Goal: Transaction & Acquisition: Purchase product/service

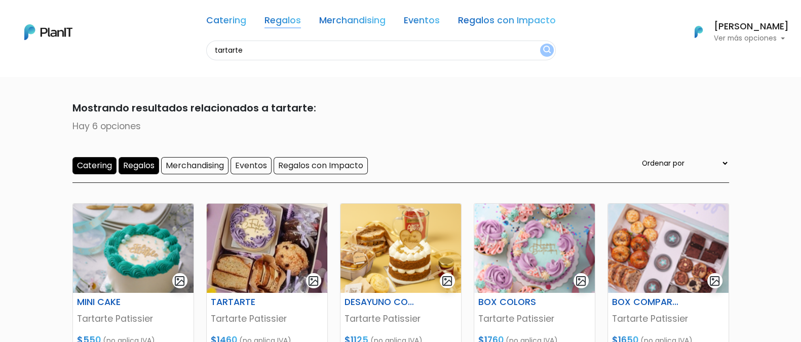
click at [272, 27] on link "Regalos" at bounding box center [282, 22] width 36 height 12
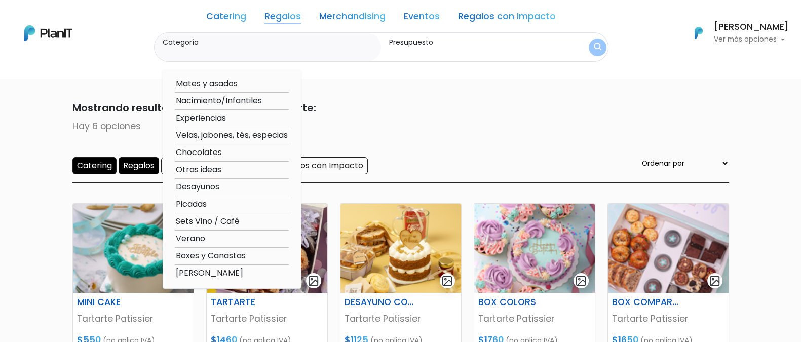
click at [213, 183] on option "Desayunos" at bounding box center [232, 187] width 114 height 13
type input "Desayunos"
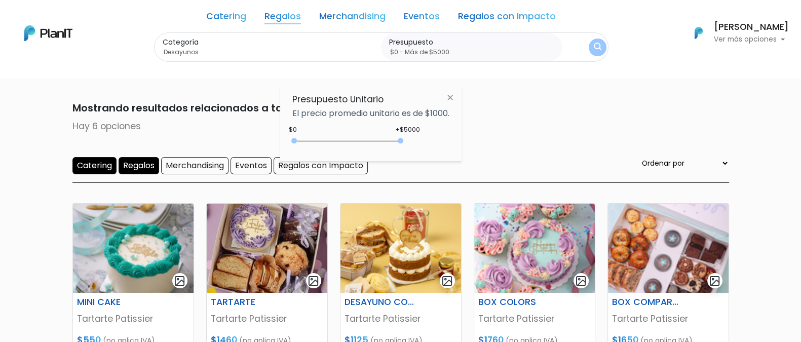
type input "$0 - Más de $5000"
drag, startPoint x: 319, startPoint y: 143, endPoint x: 405, endPoint y: 141, distance: 86.1
click at [405, 141] on div "+$5000 $0 0 : 5000 0 5000 0,5000" at bounding box center [370, 143] width 157 height 20
click at [606, 41] on form "Categoría Desayunos Mates y asados Nacimiento/Infantiles Experiencias Velas, ja…" at bounding box center [381, 47] width 454 height 30
click at [600, 47] on img "submit" at bounding box center [596, 48] width 11 height 14
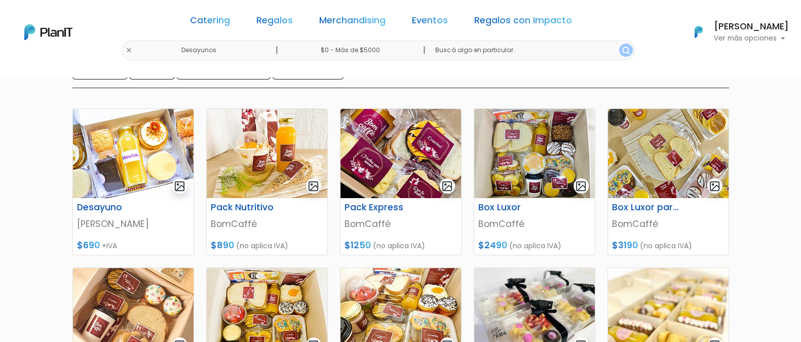
scroll to position [117, 0]
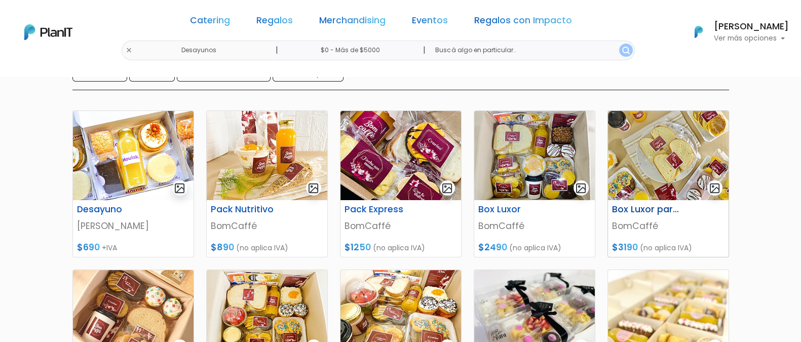
click at [653, 171] on img at bounding box center [668, 155] width 121 height 89
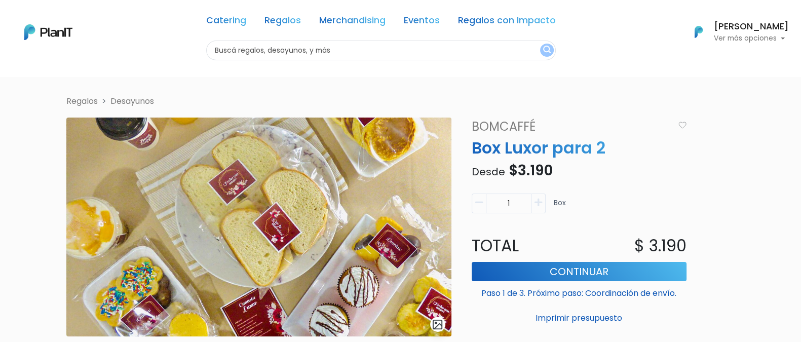
scroll to position [8, 0]
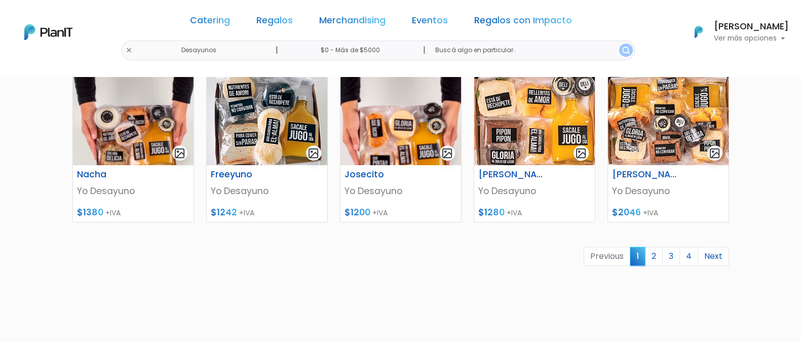
scroll to position [475, 0]
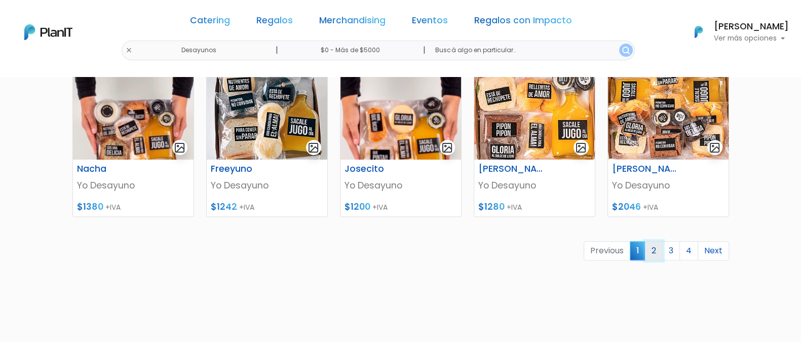
click at [655, 252] on link "2" at bounding box center [654, 250] width 18 height 19
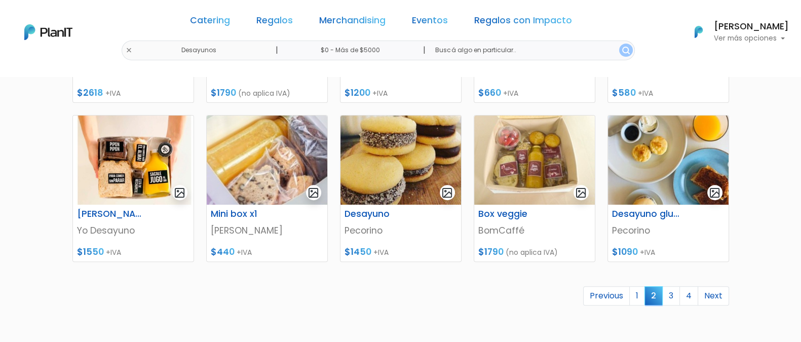
scroll to position [435, 0]
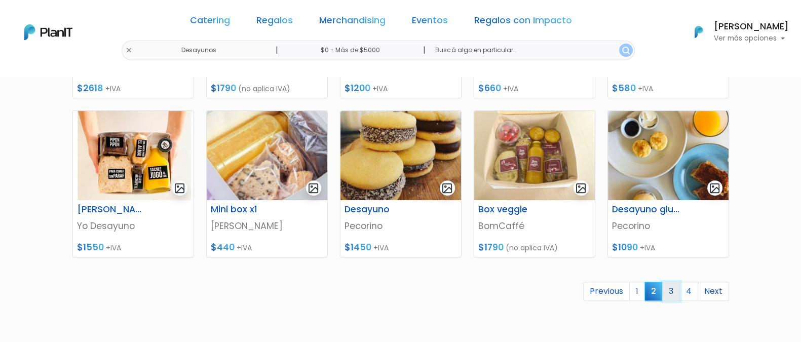
click at [674, 292] on link "3" at bounding box center [671, 291] width 18 height 19
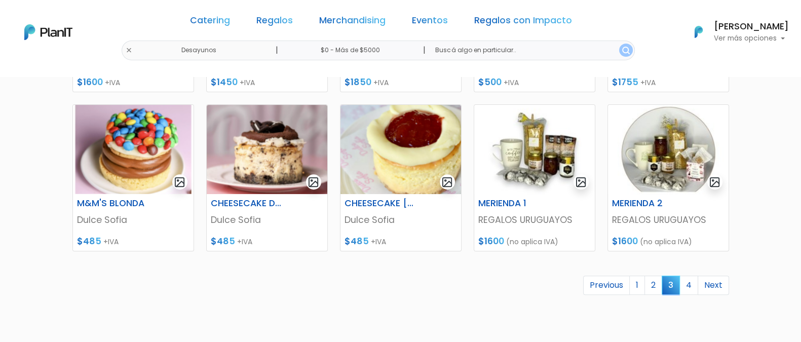
scroll to position [443, 0]
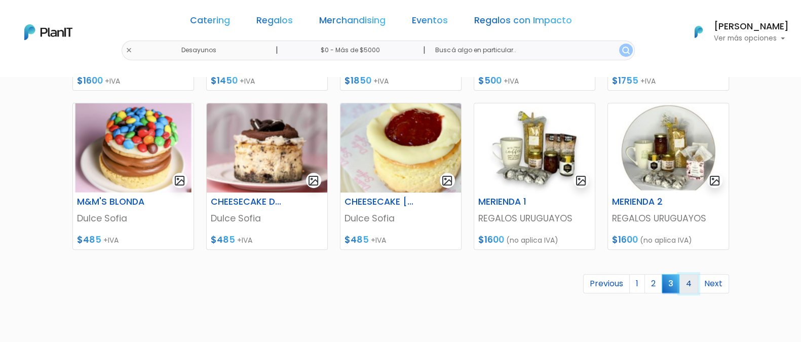
click at [685, 287] on link "4" at bounding box center [688, 283] width 19 height 19
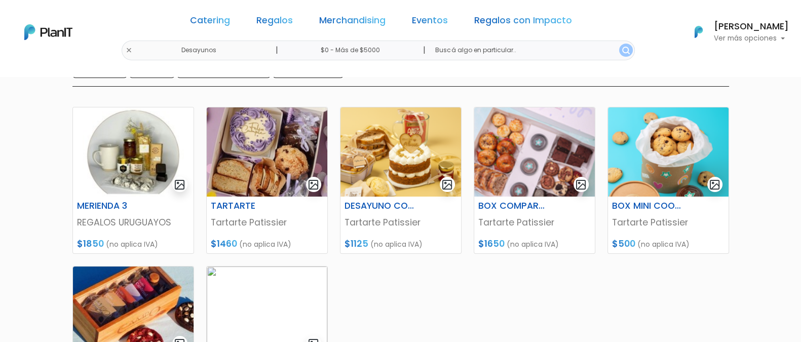
scroll to position [123, 0]
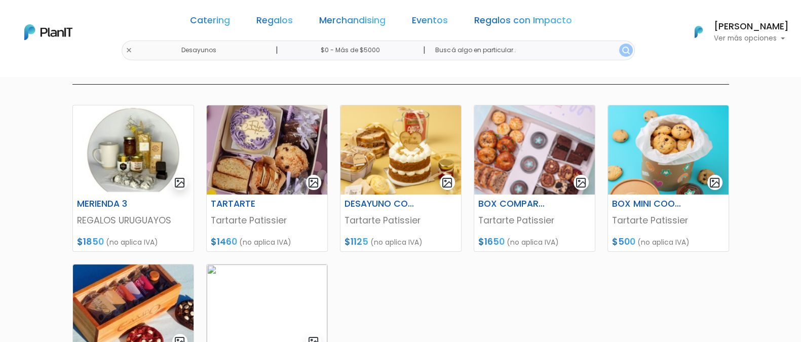
click at [157, 51] on div "Catering Regalos Merchandising Eventos Regalos con Impacto Desayunos | $0 - Más…" at bounding box center [400, 32] width 801 height 56
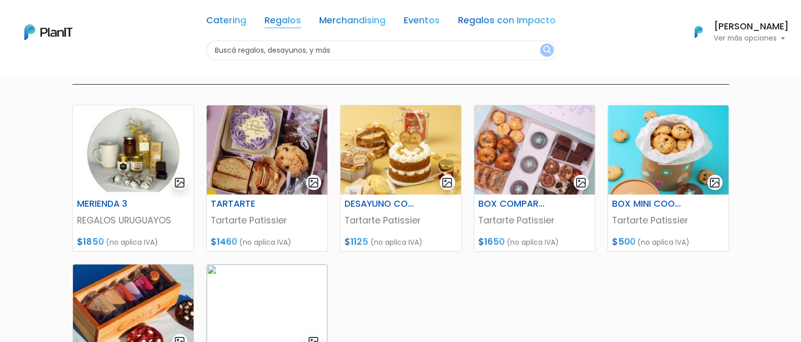
click at [291, 21] on link "Regalos" at bounding box center [282, 22] width 36 height 12
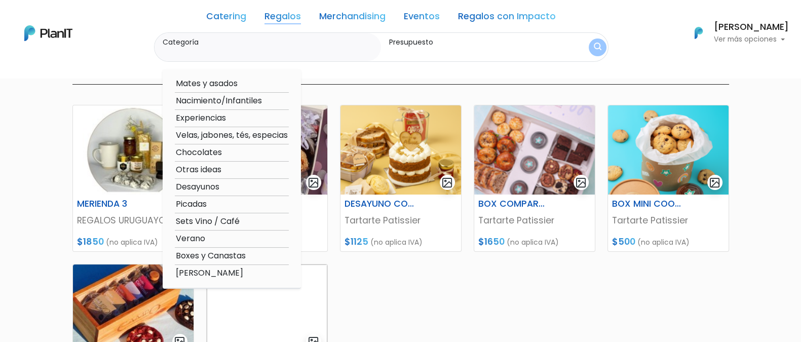
click at [306, 47] on label "Categoría" at bounding box center [270, 42] width 215 height 11
click at [306, 47] on input "Categoría" at bounding box center [270, 52] width 215 height 10
type input "coffe break"
click button "submit" at bounding box center [597, 47] width 18 height 18
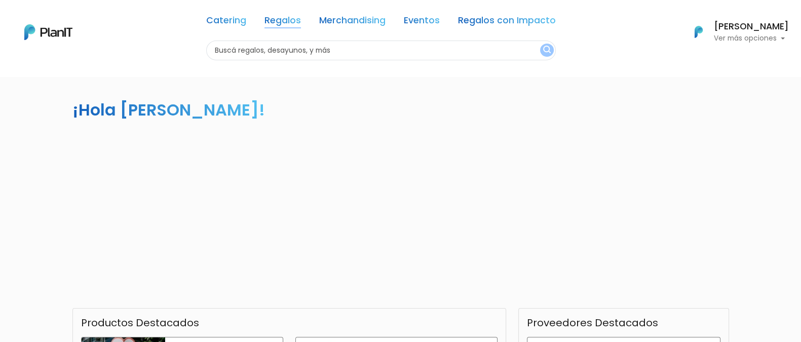
click at [287, 24] on link "Regalos" at bounding box center [282, 22] width 36 height 12
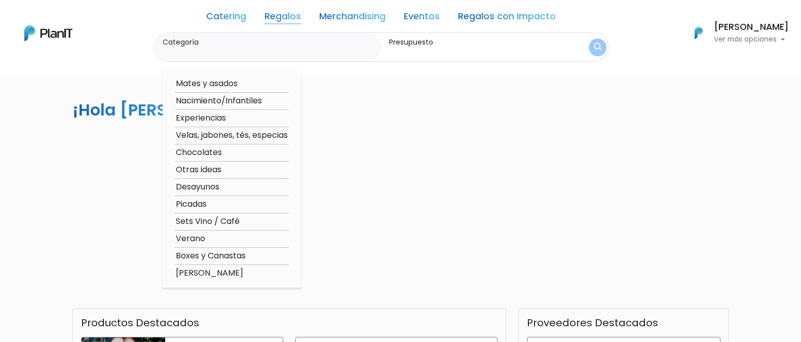
click at [220, 184] on option "Desayunos" at bounding box center [232, 187] width 114 height 13
type input "Desayunos"
type input "$0 - $1000"
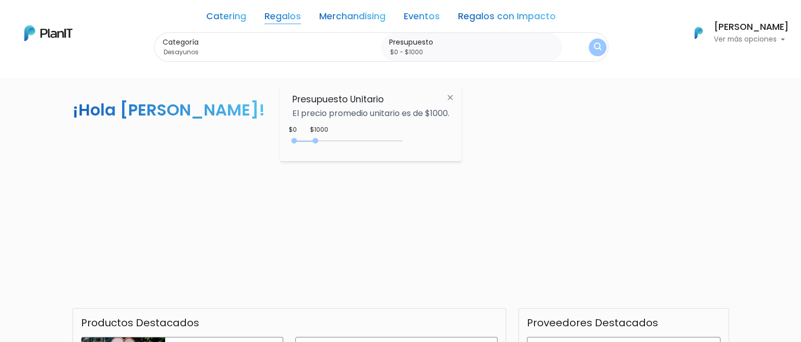
click at [599, 48] on img "submit" at bounding box center [597, 48] width 8 height 10
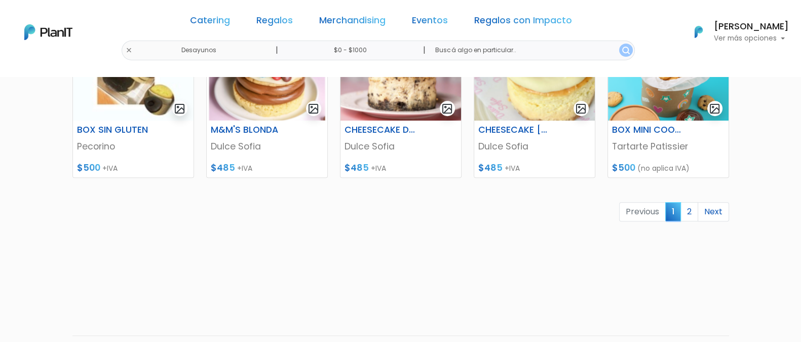
scroll to position [517, 0]
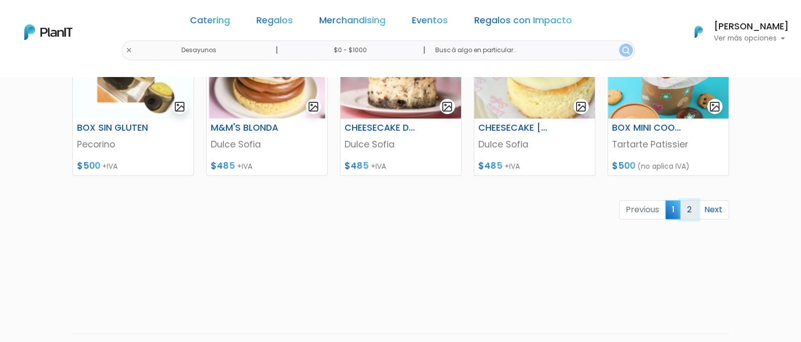
click at [685, 206] on link "2" at bounding box center [689, 209] width 18 height 19
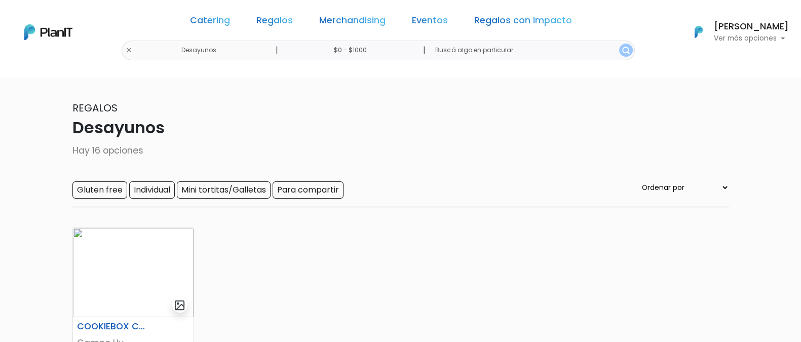
click at [161, 47] on div "Catering Regalos Merchandising Eventos Regalos con Impacto Desayunos | $0 - $10…" at bounding box center [400, 32] width 801 height 56
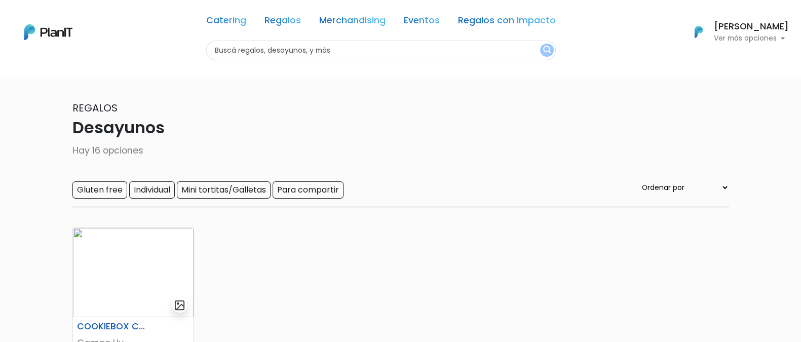
click at [268, 59] on input "text" at bounding box center [380, 51] width 349 height 20
type input "coffe break"
click at [548, 48] on img "submit" at bounding box center [547, 51] width 8 height 10
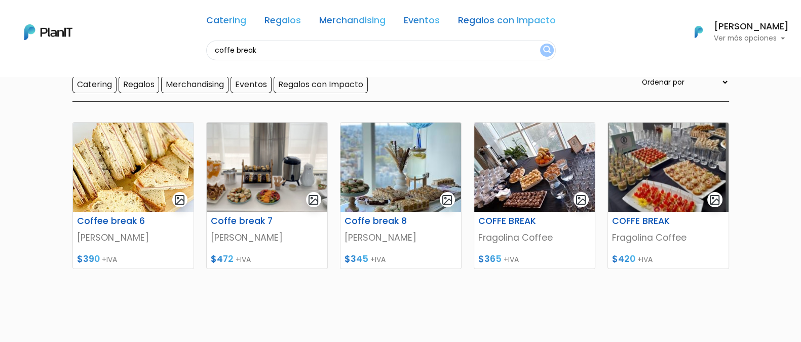
scroll to position [82, 0]
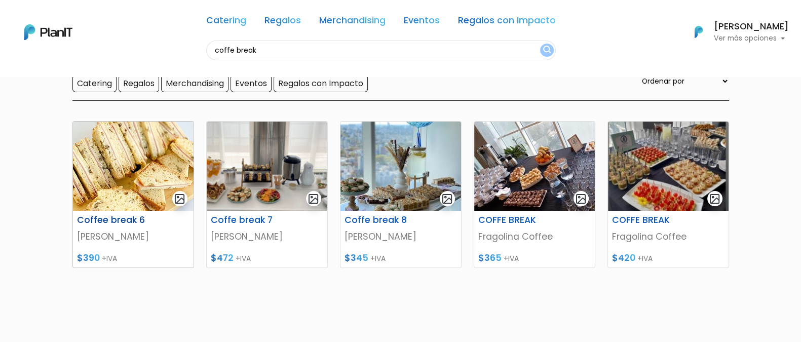
click at [132, 207] on img at bounding box center [133, 166] width 121 height 89
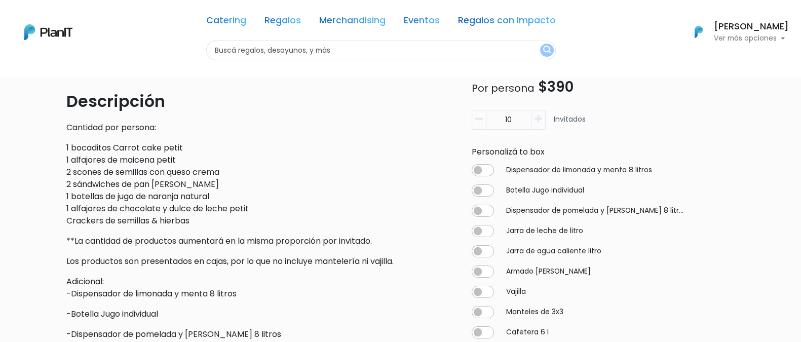
scroll to position [258, 0]
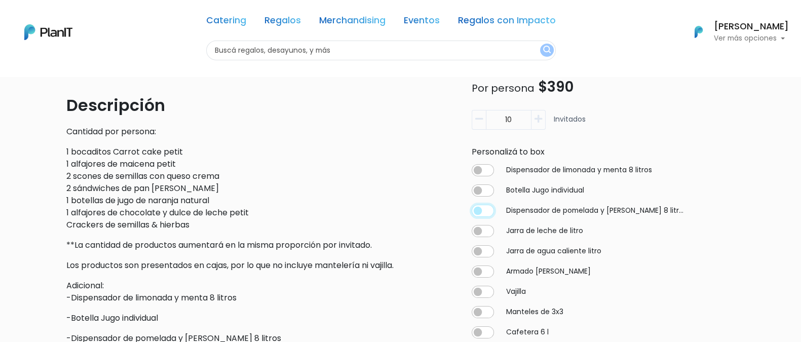
click at [489, 213] on input "checkbox" at bounding box center [482, 211] width 22 height 12
checkbox input "true"
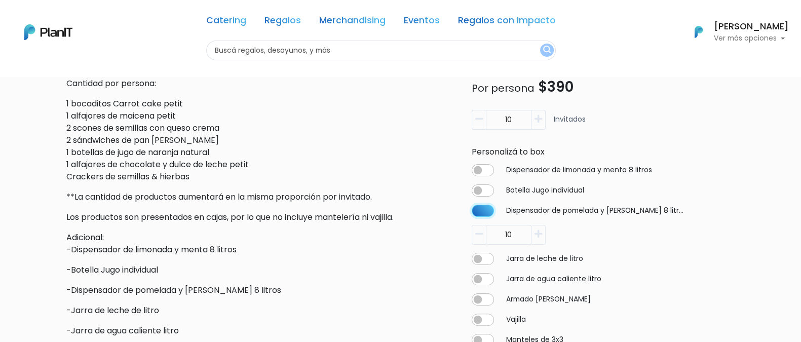
scroll to position [309, 0]
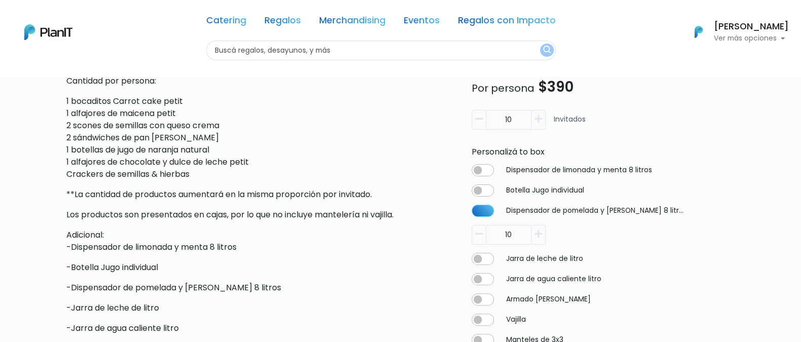
click at [479, 233] on icon "button" at bounding box center [479, 233] width 8 height 9
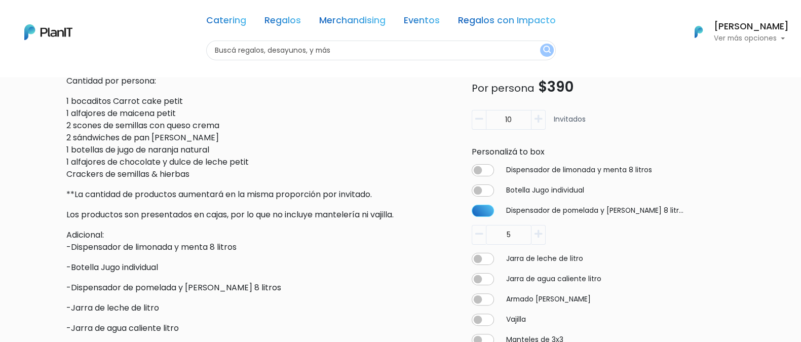
click at [479, 233] on icon "button" at bounding box center [479, 233] width 8 height 9
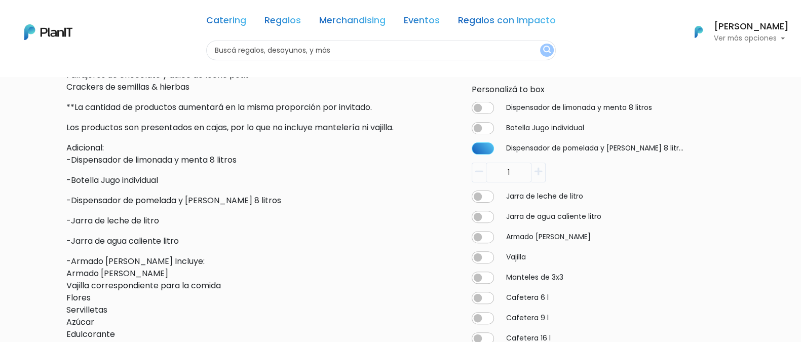
scroll to position [397, 0]
click at [480, 165] on button "button" at bounding box center [478, 172] width 14 height 20
type input "0"
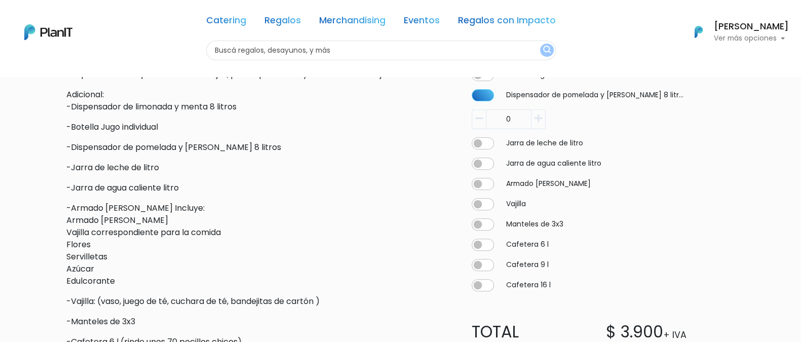
scroll to position [452, 0]
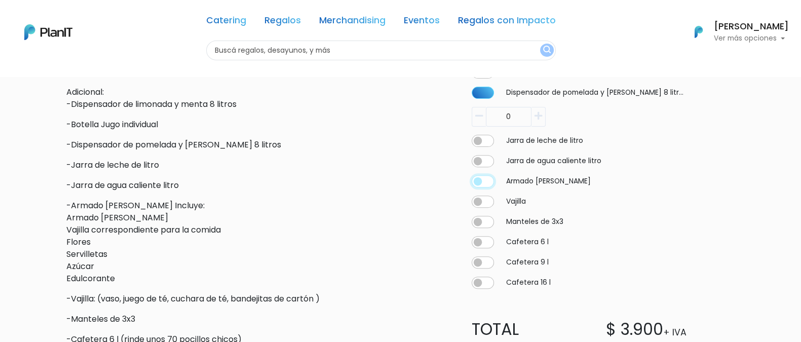
click at [486, 182] on input "checkbox" at bounding box center [482, 181] width 22 height 12
checkbox input "true"
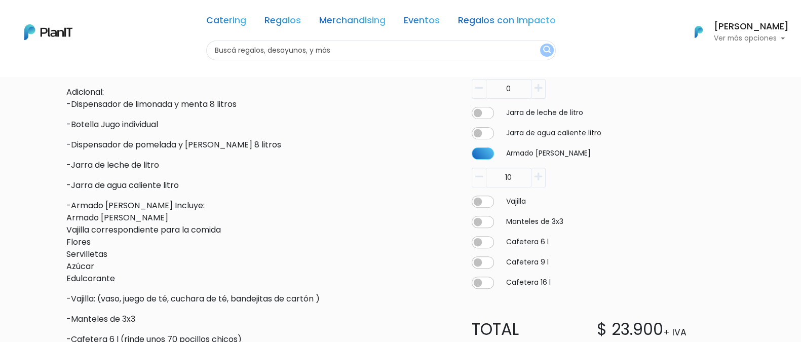
click at [484, 178] on button "button" at bounding box center [478, 178] width 14 height 20
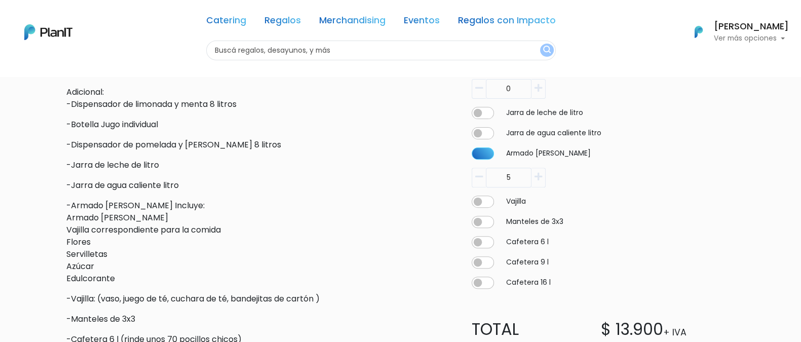
click at [484, 178] on button "button" at bounding box center [478, 178] width 14 height 20
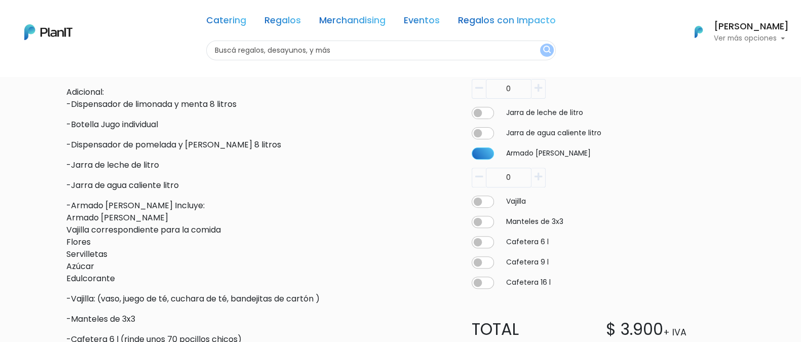
click at [537, 176] on icon "button" at bounding box center [538, 176] width 8 height 9
click at [798, 218] on div "slide 3 of 2 Descripción Cantidad por persona: 1 bocaditos Carrot cake petit 1 …" at bounding box center [400, 71] width 801 height 895
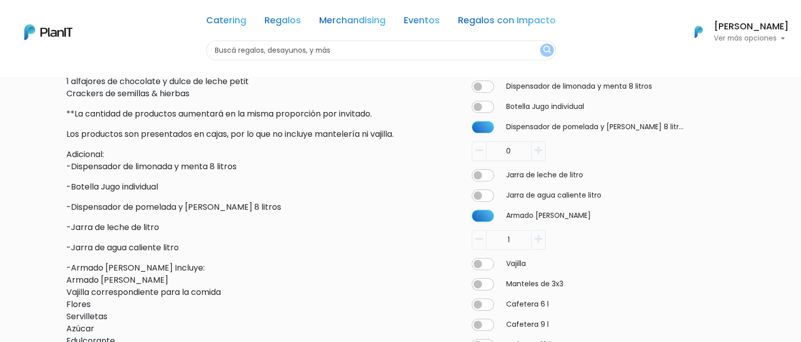
scroll to position [392, 0]
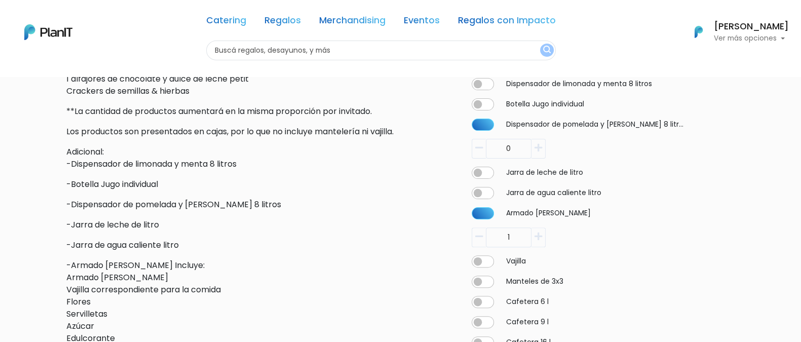
click at [478, 232] on icon "button" at bounding box center [479, 236] width 8 height 9
type input "0"
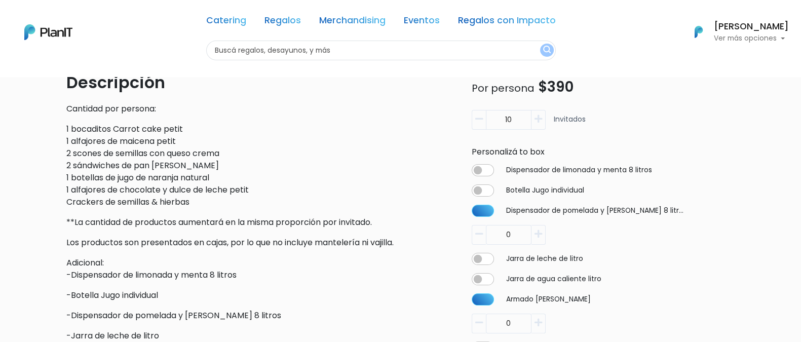
scroll to position [276, 0]
